Goal: Information Seeking & Learning: Learn about a topic

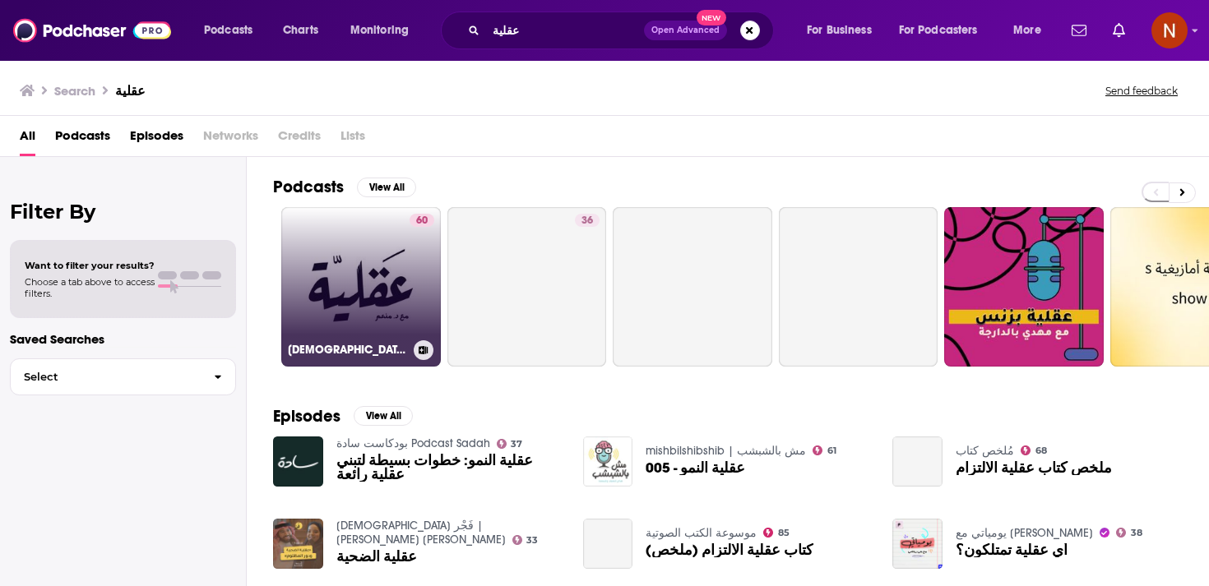
click at [395, 309] on link "60 بودكاست عقلية" at bounding box center [361, 287] width 160 height 160
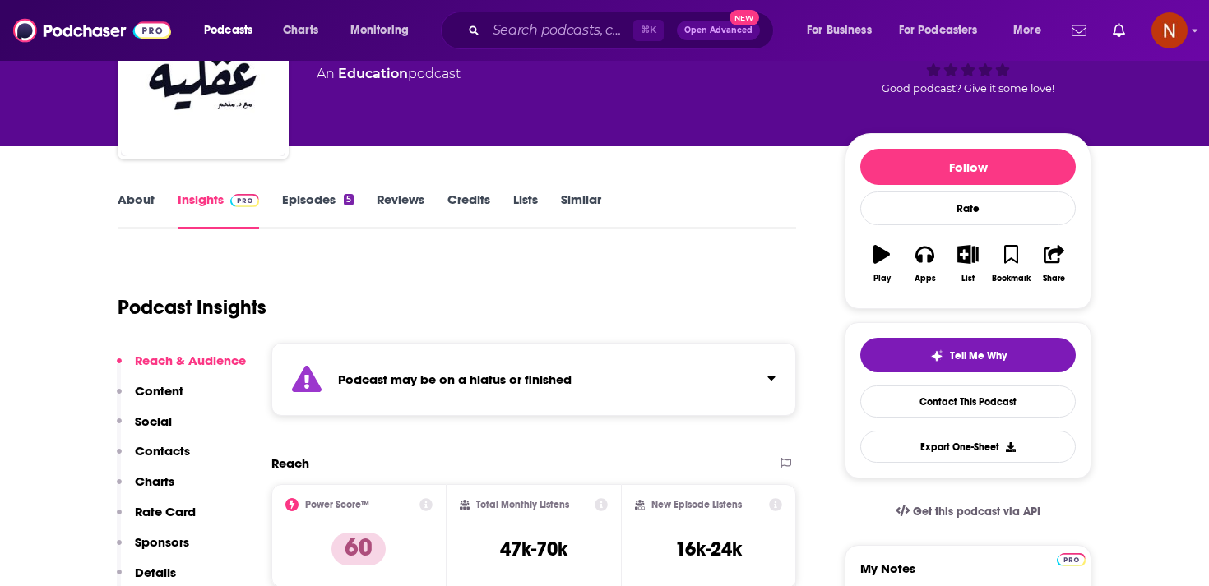
scroll to position [120, 0]
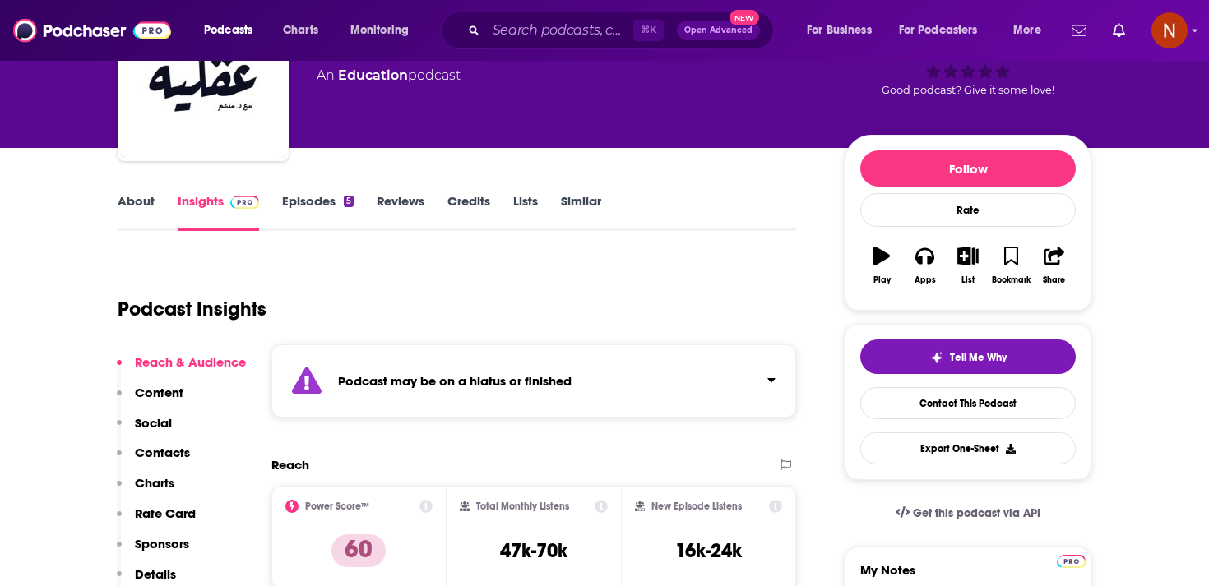
click at [417, 385] on strong "Podcast may be on a hiatus or finished" at bounding box center [455, 381] width 234 height 16
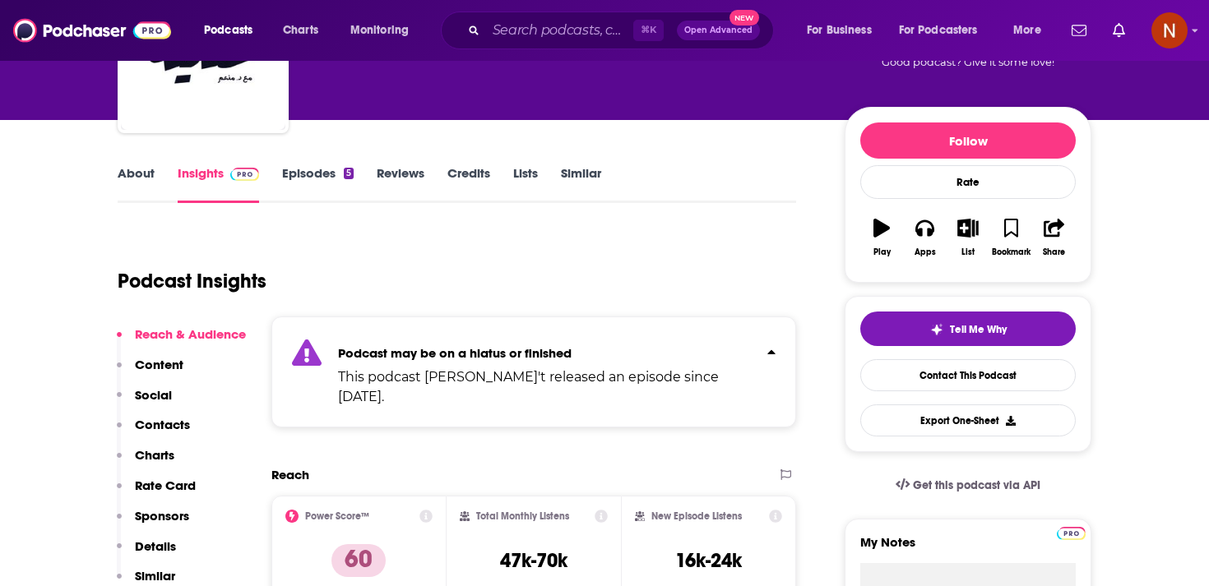
scroll to position [146, 0]
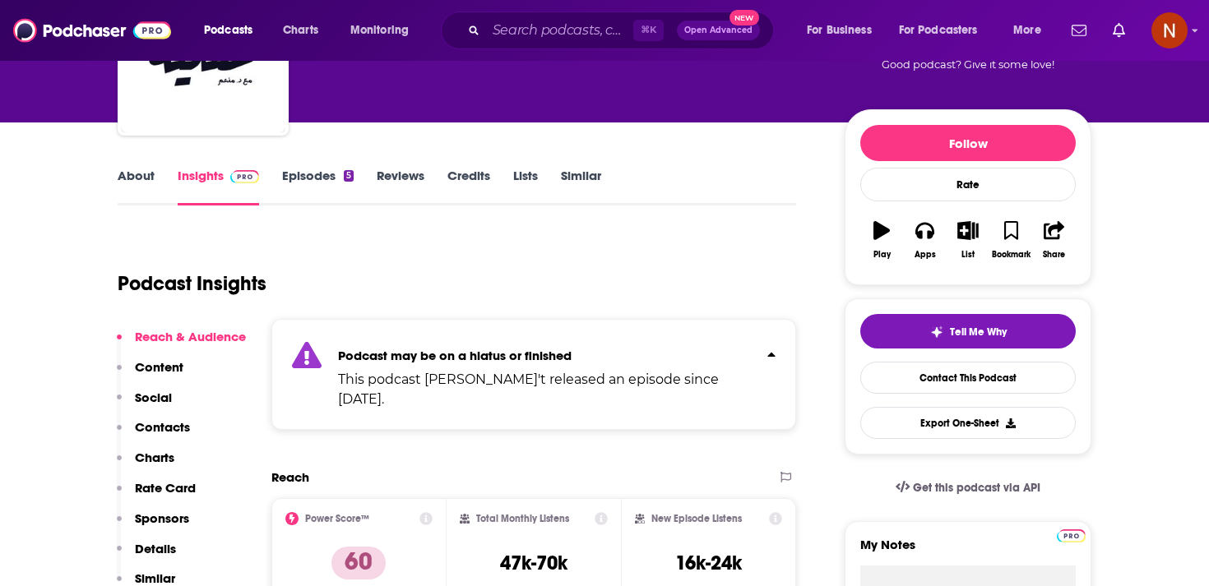
click at [554, 355] on strong "Podcast may be on a hiatus or finished" at bounding box center [455, 356] width 234 height 16
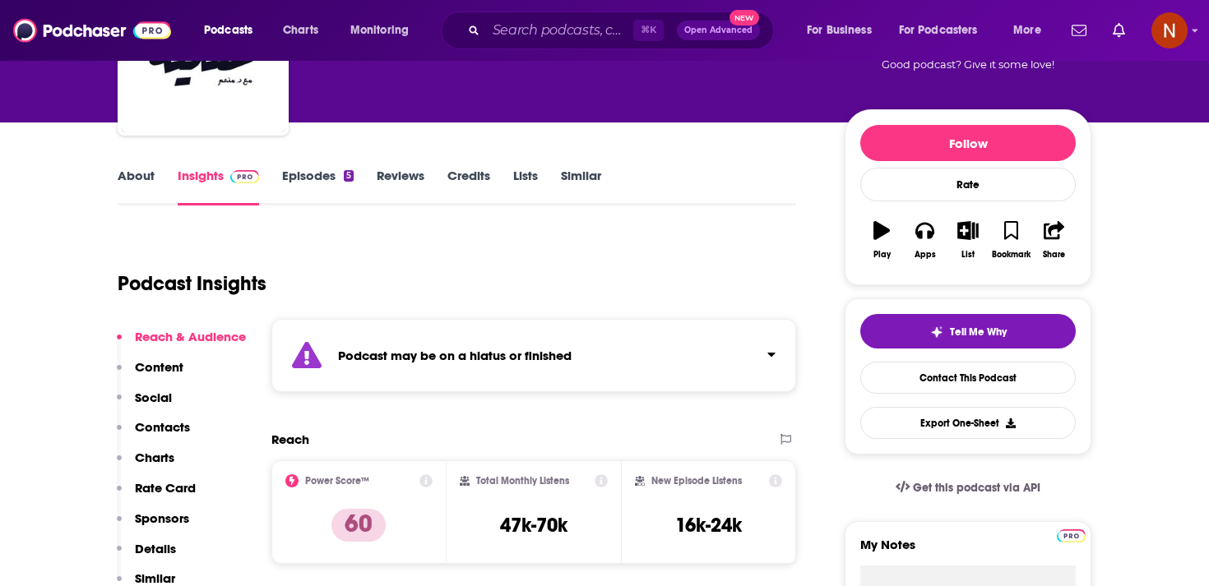
click at [314, 188] on link "Episodes 5" at bounding box center [318, 187] width 72 height 38
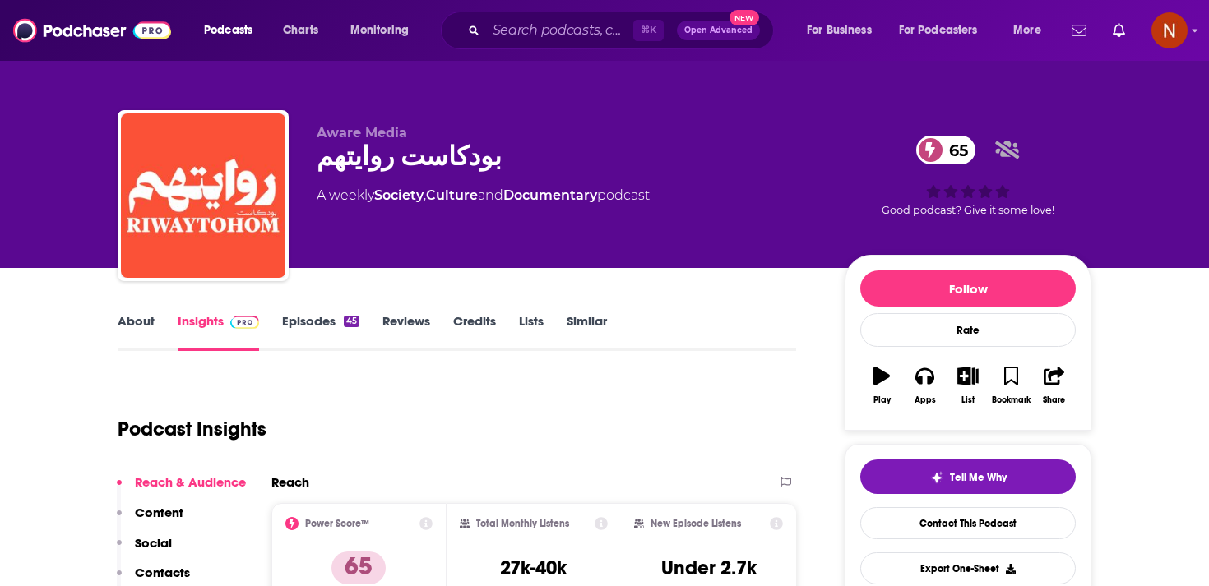
scroll to position [55, 0]
